Goal: Information Seeking & Learning: Learn about a topic

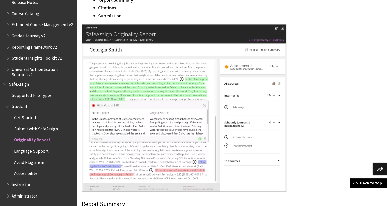
scroll to position [758, 0]
click at [42, 138] on span "Originality Report" at bounding box center [32, 139] width 36 height 7
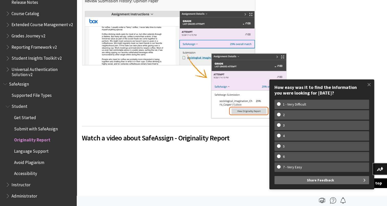
scroll to position [0, 0]
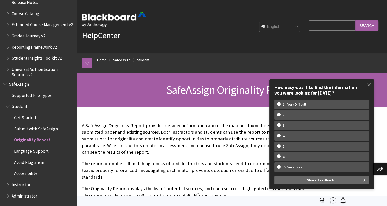
click at [371, 88] on span at bounding box center [369, 84] width 11 height 11
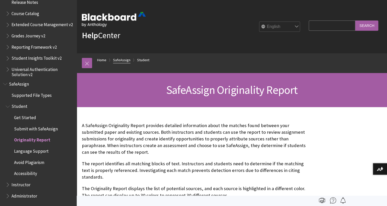
click at [120, 59] on link "SafeAssign" at bounding box center [121, 60] width 17 height 6
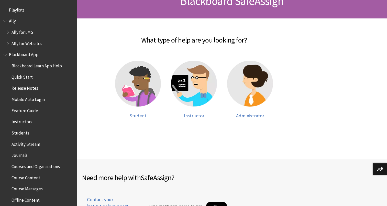
scroll to position [506, 0]
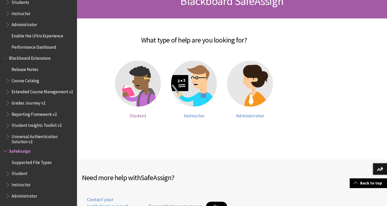
click at [139, 82] on img at bounding box center [138, 84] width 46 height 46
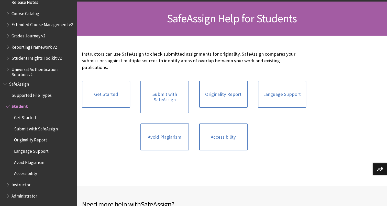
scroll to position [72, 0]
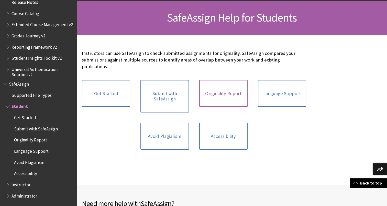
click at [216, 90] on link "Originality Report" at bounding box center [223, 93] width 48 height 27
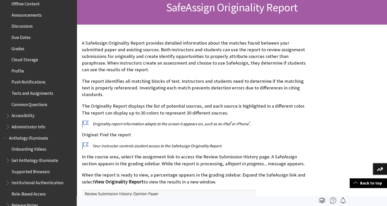
scroll to position [196, 0]
click at [7, 115] on span "Book outline for Blackboard App Help" at bounding box center [8, 114] width 5 height 6
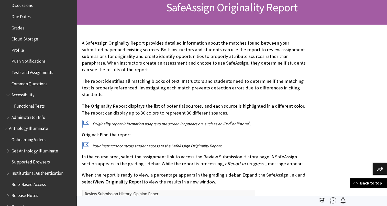
click at [7, 115] on span "Book outline for Blackboard App Help" at bounding box center [8, 116] width 5 height 6
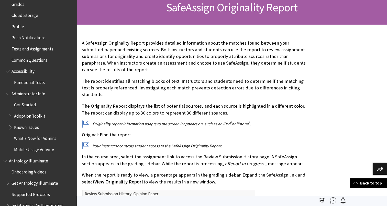
scroll to position [243, 0]
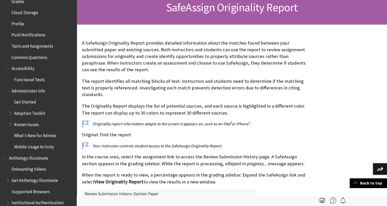
click at [13, 113] on span "Book outline for Blackboard App Help" at bounding box center [10, 112] width 5 height 6
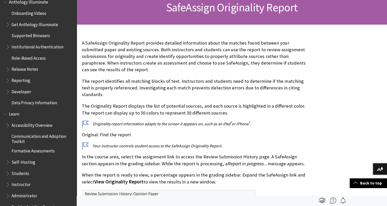
scroll to position [413, 0]
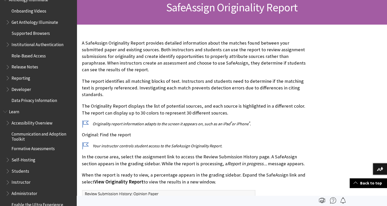
click at [9, 90] on span "Book outline for Anthology Illuminate" at bounding box center [8, 88] width 5 height 6
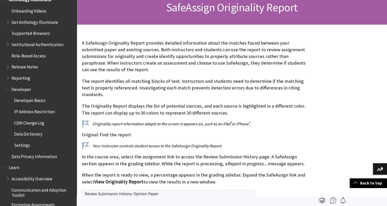
click at [35, 102] on span "Developer Basics" at bounding box center [29, 99] width 31 height 7
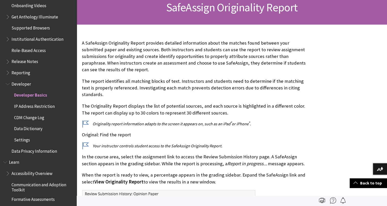
scroll to position [419, 0]
click at [35, 92] on span "Developer Basics" at bounding box center [30, 93] width 33 height 7
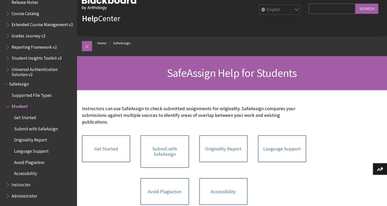
scroll to position [17, 0]
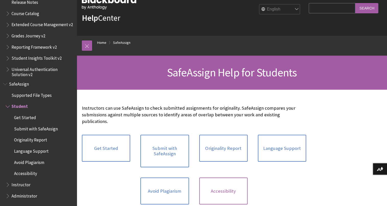
click at [229, 179] on link "Accessibility" at bounding box center [223, 190] width 48 height 27
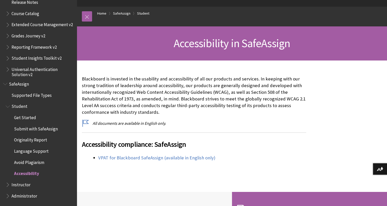
scroll to position [47, 0]
click at [178, 156] on link "VPAT for Blackboard SafeAssign (available in English only)" at bounding box center [156, 157] width 117 height 6
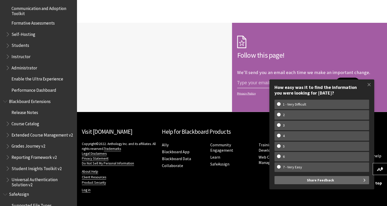
scroll to position [562, 0]
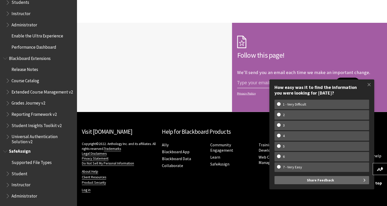
click at [5, 152] on span "Book outline for Blackboard SafeAssign" at bounding box center [5, 150] width 5 height 6
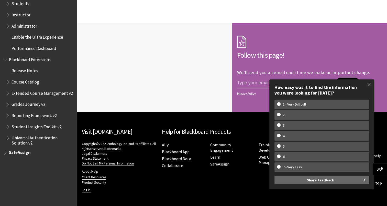
scroll to position [517, 0]
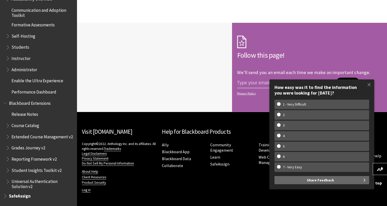
click at [5, 195] on span "Book outline for Blackboard SafeAssign" at bounding box center [5, 195] width 5 height 6
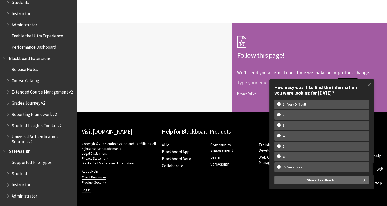
scroll to position [562, 0]
click at [28, 163] on span "Supported File Types" at bounding box center [32, 161] width 40 height 7
click at [13, 174] on span "Student" at bounding box center [20, 172] width 16 height 7
click at [5, 174] on ul "Supported File Types Student Instructor Administrator" at bounding box center [38, 179] width 71 height 42
click at [8, 174] on span "Book outline for Blackboard SafeAssign" at bounding box center [8, 172] width 5 height 6
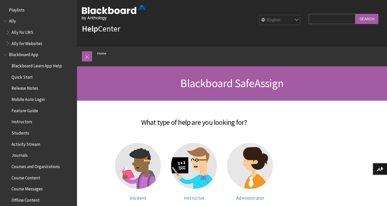
scroll to position [117, 0]
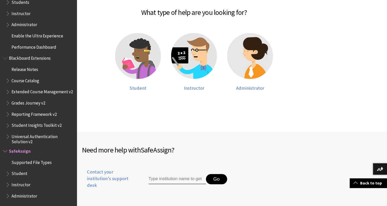
click at [7, 172] on span "Book outline for Blackboard SafeAssign" at bounding box center [8, 172] width 5 height 6
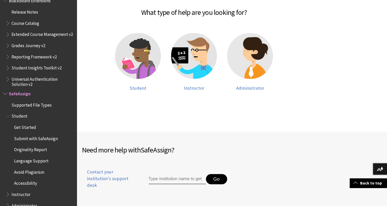
scroll to position [562, 0]
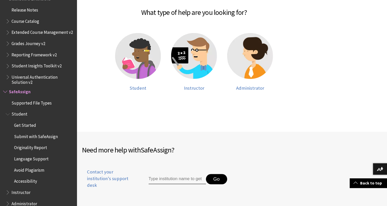
click at [28, 150] on span "Originality Report" at bounding box center [30, 146] width 33 height 7
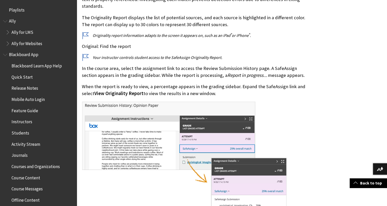
scroll to position [573, 0]
